Goal: Unclear: Browse casually

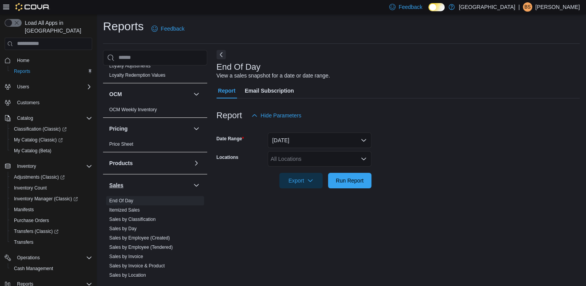
scroll to position [387, 0]
